Goal: Communication & Community: Share content

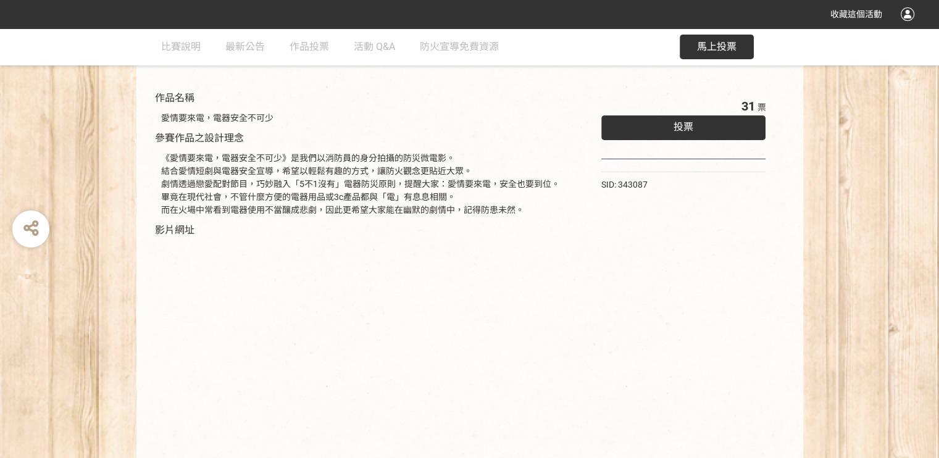
scroll to position [122, 0]
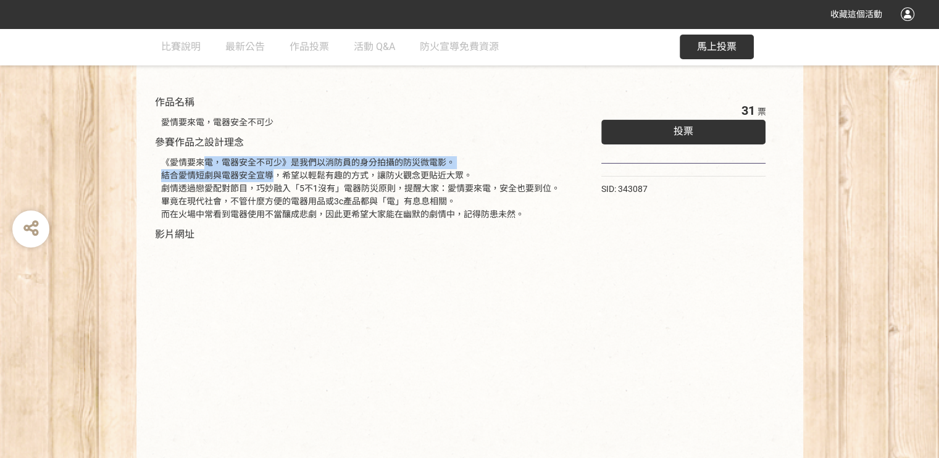
drag, startPoint x: 201, startPoint y: 163, endPoint x: 260, endPoint y: 176, distance: 60.6
click at [260, 176] on div "《愛情要來電，電器安全不可少》是我們以消防員的身分拍攝的防災微電影。 結合愛情短劇與電器安全宣導，希望以輕鬆有趣的方式，讓防火觀念更貼近大眾。 劇情透過戀愛配…" at bounding box center [362, 188] width 403 height 65
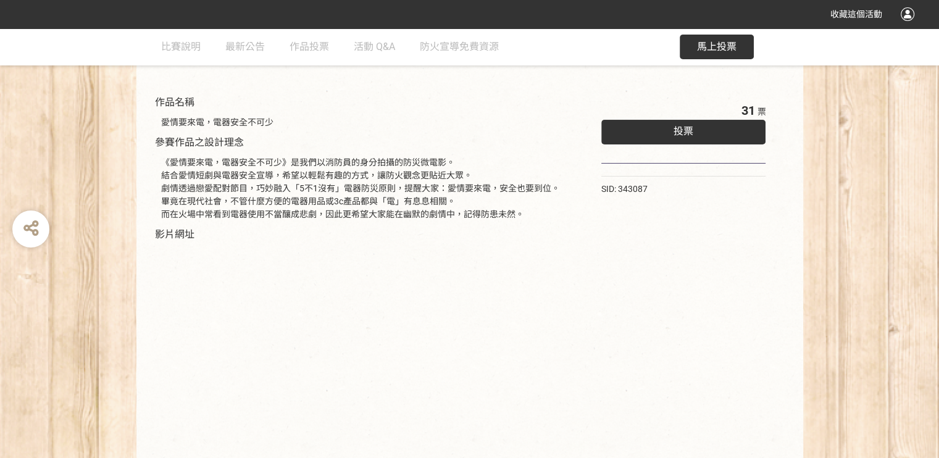
drag, startPoint x: 260, startPoint y: 176, endPoint x: 263, endPoint y: 183, distance: 8.0
click at [263, 183] on div "《愛情要來電，電器安全不可少》是我們以消防員的身分拍攝的防災微電影。 結合愛情短劇與電器安全宣導，希望以輕鬆有趣的方式，讓防火觀念更貼近大眾。 劇情透過戀愛配…" at bounding box center [362, 188] width 403 height 65
drag, startPoint x: 231, startPoint y: 162, endPoint x: 276, endPoint y: 162, distance: 45.7
click at [276, 162] on div "《愛情要來電，電器安全不可少》是我們以消防員的身分拍攝的防災微電影。 結合愛情短劇與電器安全宣導，希望以輕鬆有趣的方式，讓防火觀念更貼近大眾。 劇情透過戀愛配…" at bounding box center [362, 188] width 403 height 65
drag, startPoint x: 276, startPoint y: 162, endPoint x: 296, endPoint y: 187, distance: 31.2
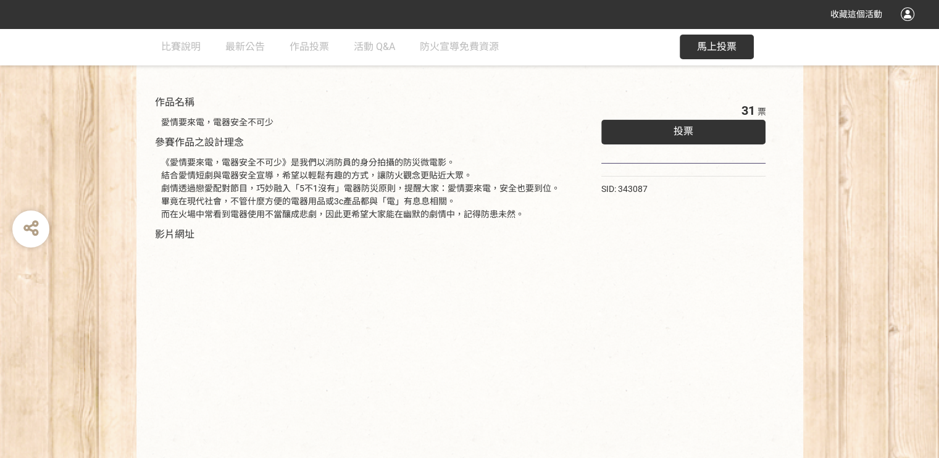
click at [296, 187] on div "《愛情要來電，電器安全不可少》是我們以消防員的身分拍攝的防災微電影。 結合愛情短劇與電器安全宣導，希望以輕鬆有趣的方式，讓防火觀念更貼近大眾。 劇情透過戀愛配…" at bounding box center [362, 188] width 403 height 65
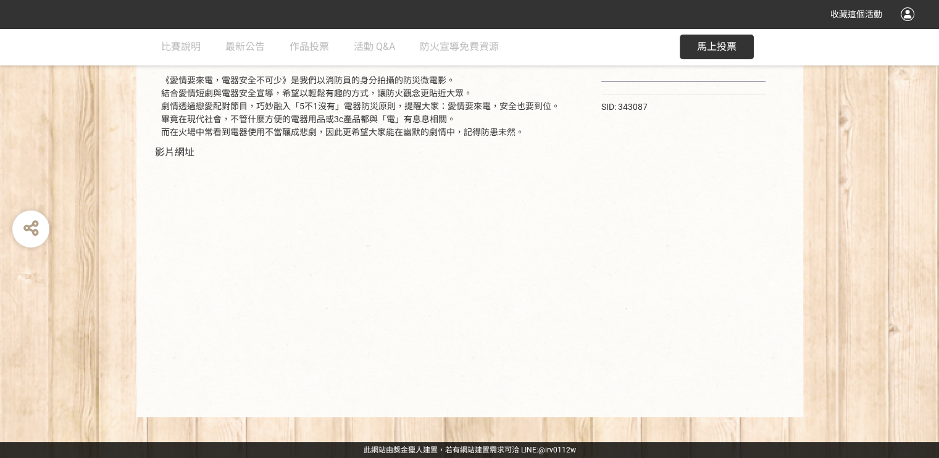
scroll to position [204, 0]
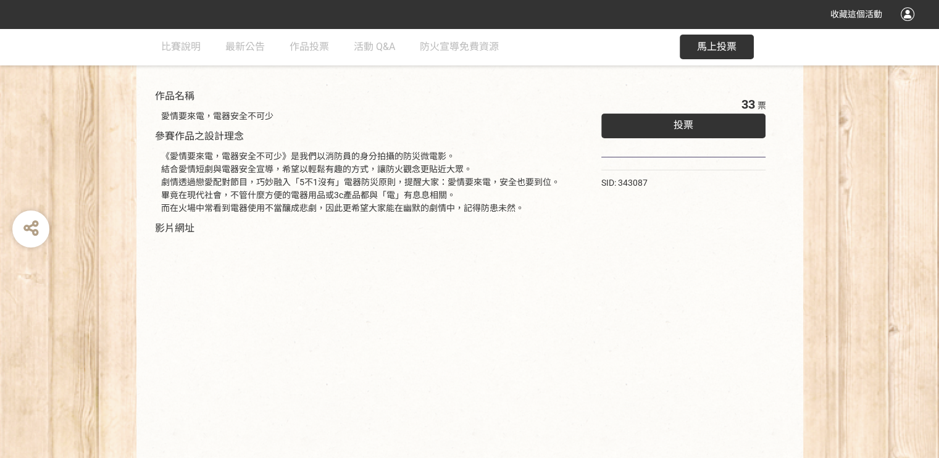
scroll to position [122, 0]
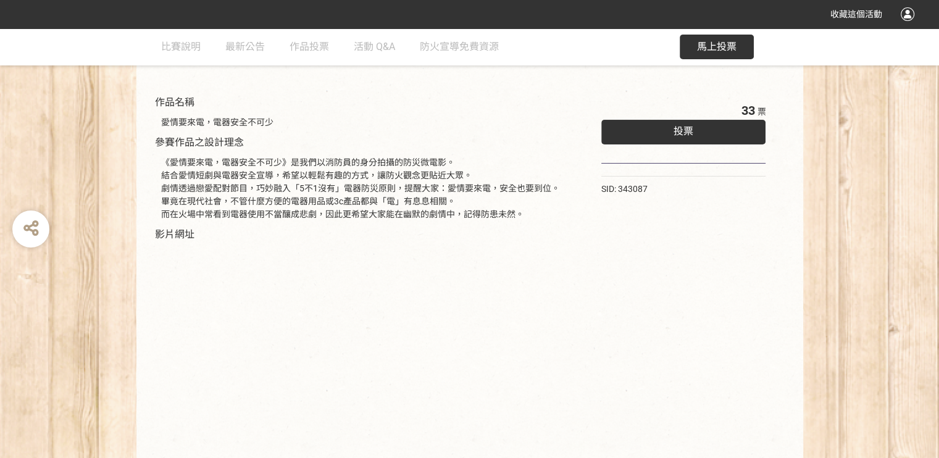
click at [684, 128] on span "投票" at bounding box center [683, 131] width 20 height 12
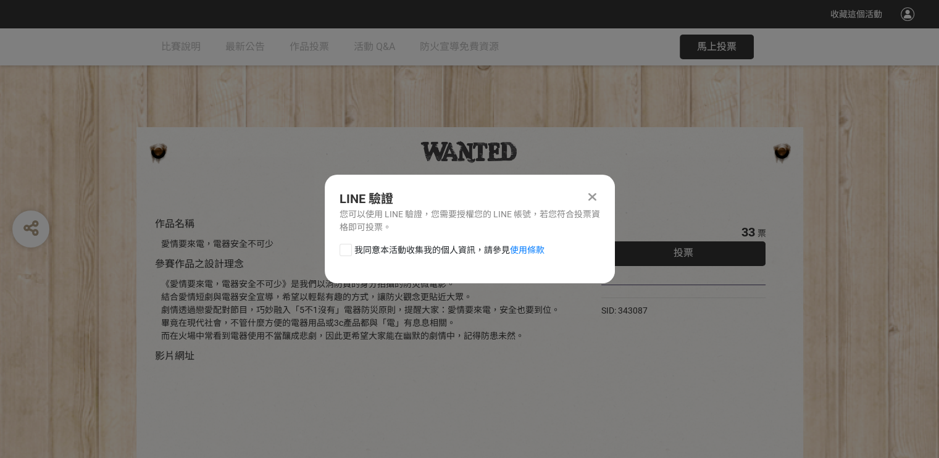
click at [342, 247] on div at bounding box center [345, 250] width 12 height 12
checkbox input "true"
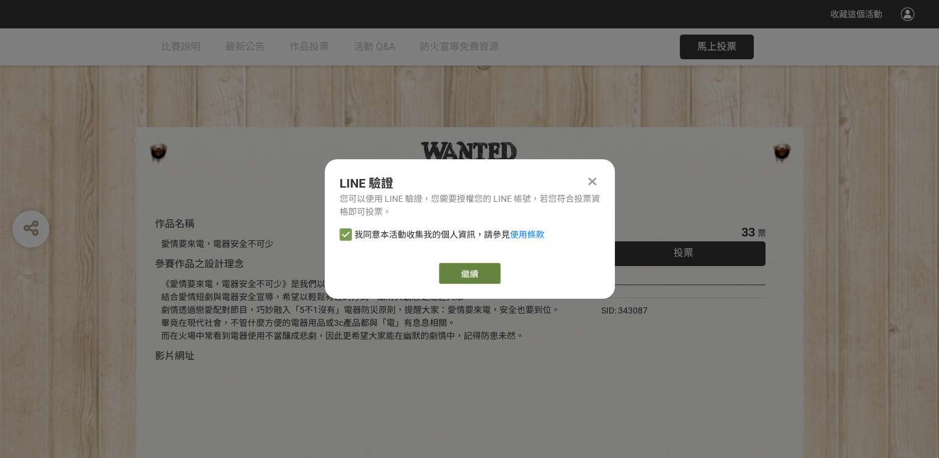
click at [485, 275] on link "繼續" at bounding box center [470, 273] width 62 height 21
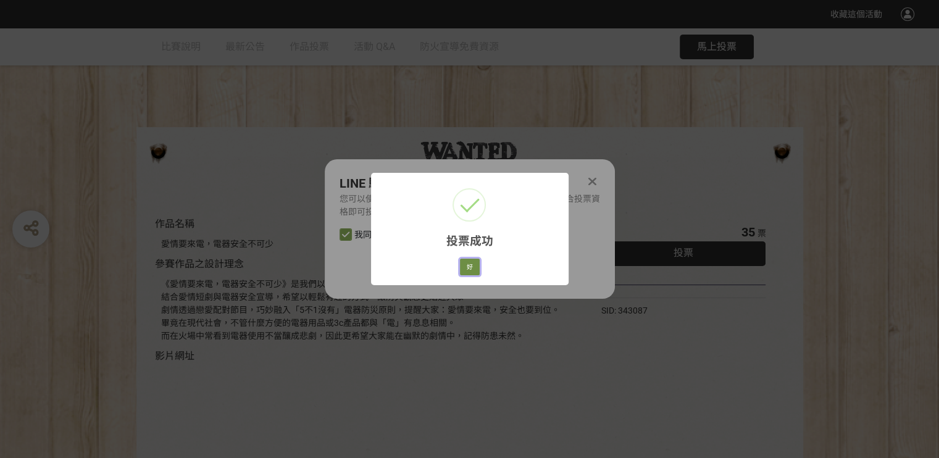
click at [472, 267] on button "好" at bounding box center [470, 267] width 20 height 17
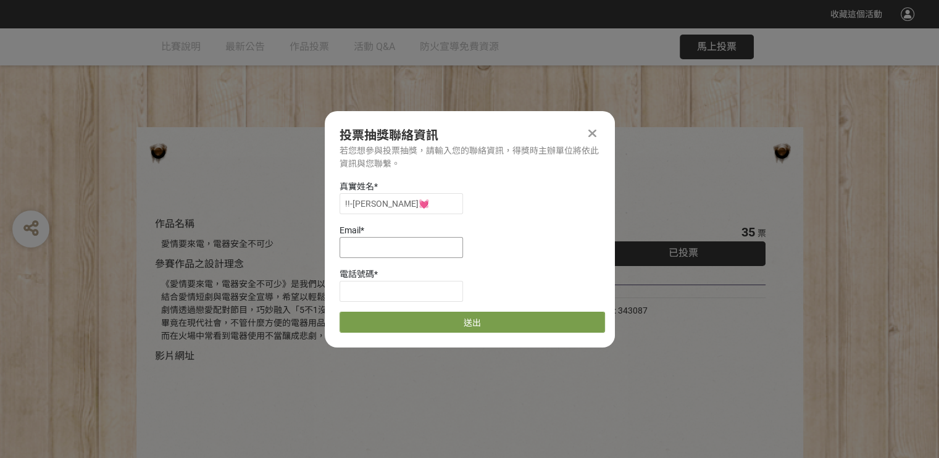
click at [392, 252] on input at bounding box center [400, 247] width 123 height 21
type input "candance1022@gmail.com"
click at [370, 289] on input at bounding box center [400, 291] width 123 height 21
type input "0901301931"
click at [594, 129] on icon at bounding box center [592, 133] width 8 height 12
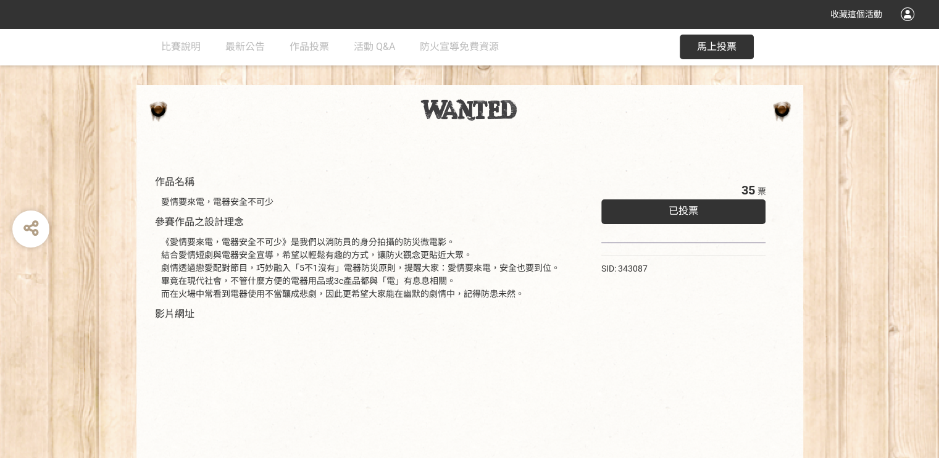
scroll to position [39, 0]
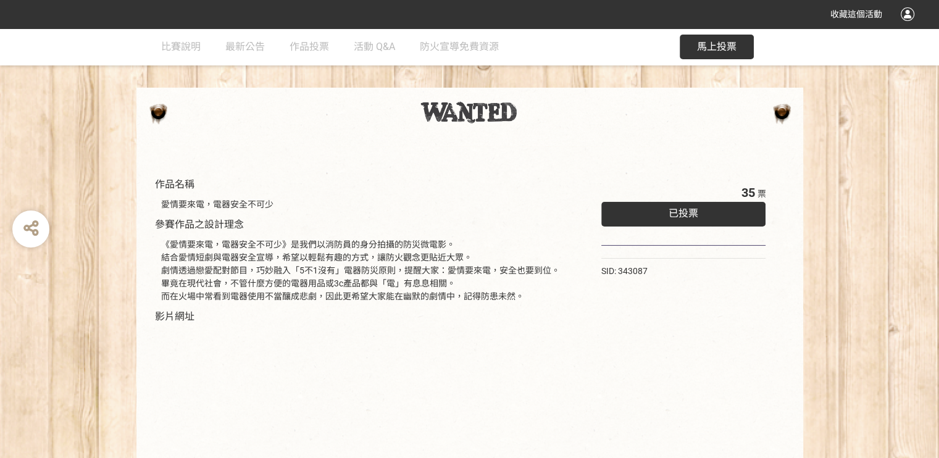
click at [365, 291] on div "《愛情要來電，電器安全不可少》是我們以消防員的身分拍攝的防災微電影。 結合愛情短劇與電器安全宣導，希望以輕鬆有趣的方式，讓防火觀念更貼近大眾。 劇情透過戀愛配…" at bounding box center [362, 270] width 403 height 65
